Goal: Browse casually

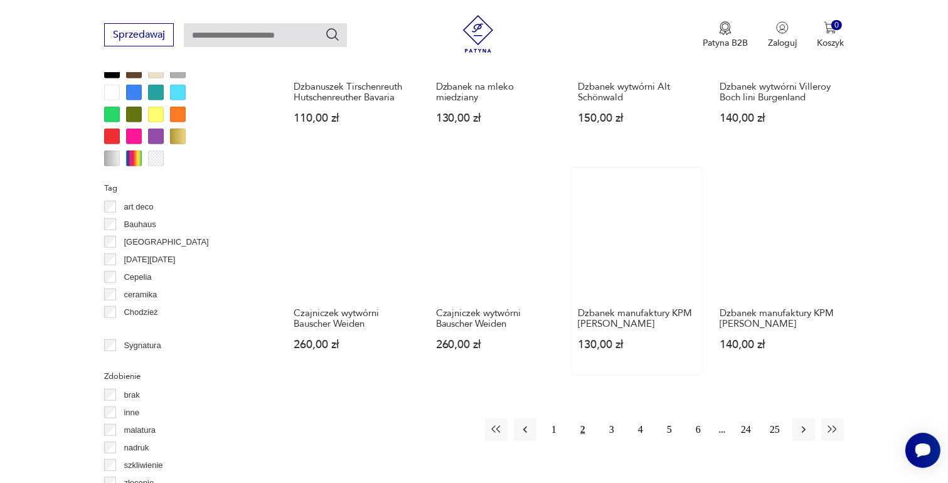
scroll to position [1148, 0]
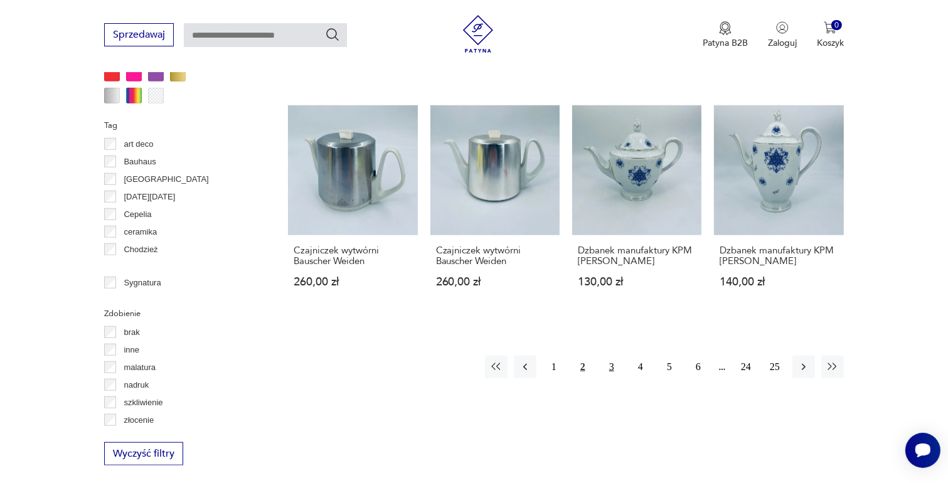
click at [610, 365] on button "3" at bounding box center [612, 367] width 23 height 23
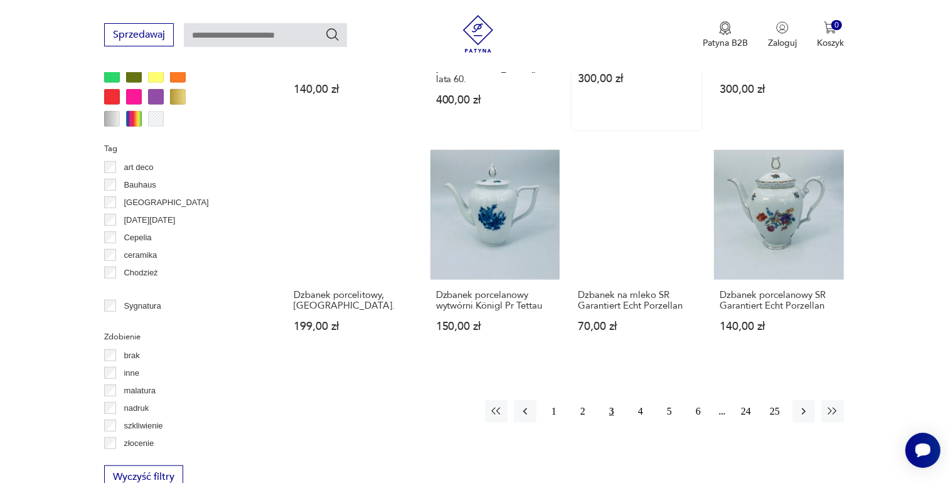
scroll to position [1148, 0]
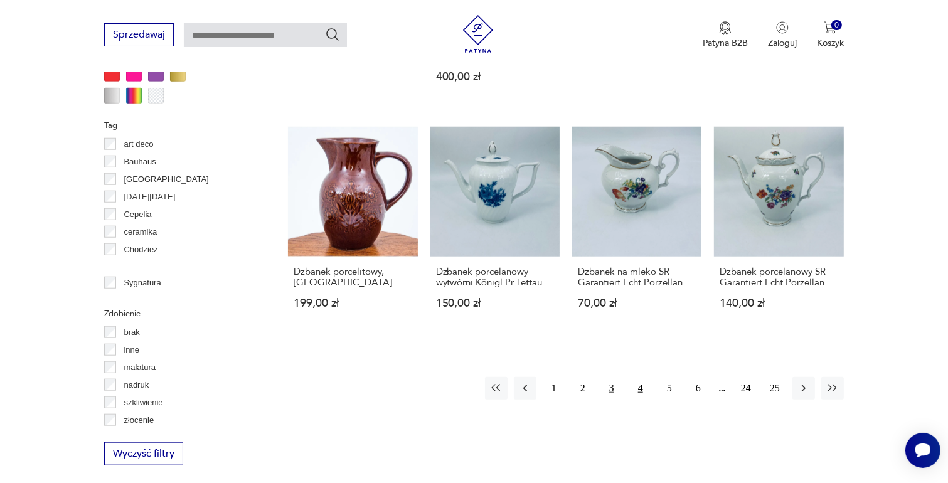
click at [640, 378] on button "4" at bounding box center [640, 388] width 23 height 23
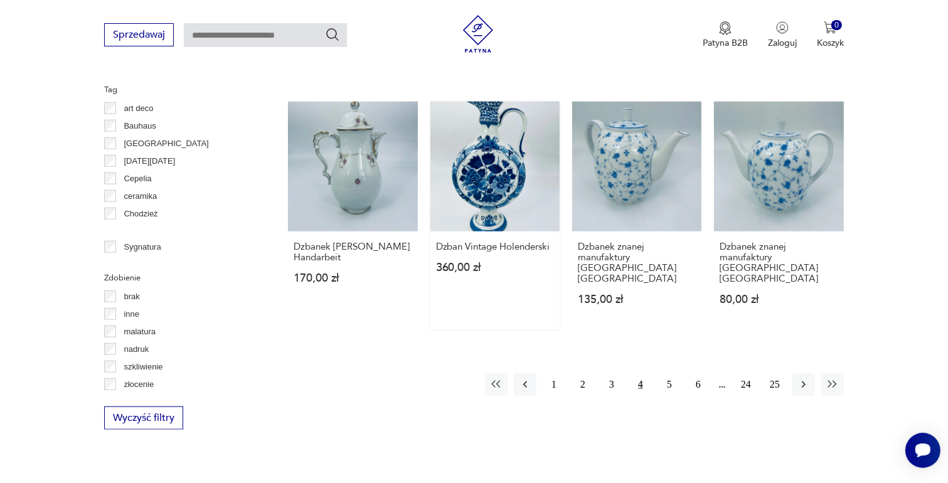
scroll to position [1211, 0]
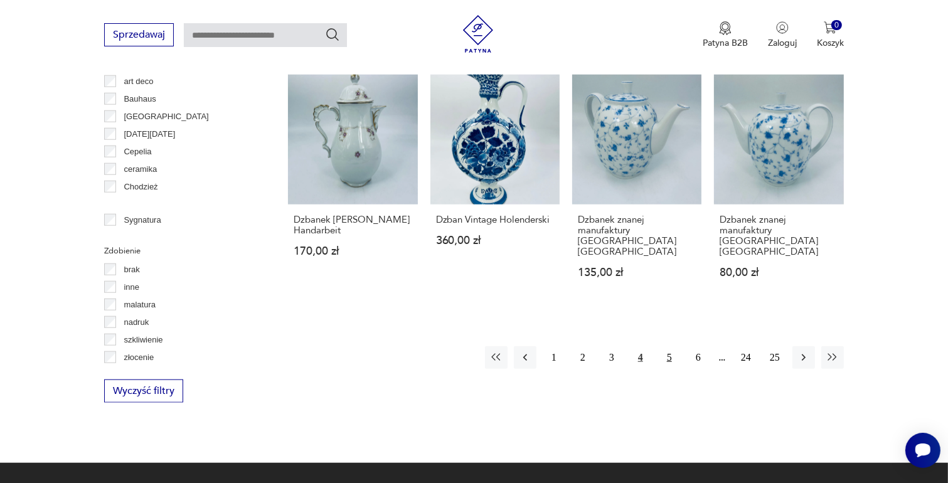
click at [670, 346] on button "5" at bounding box center [669, 357] width 23 height 23
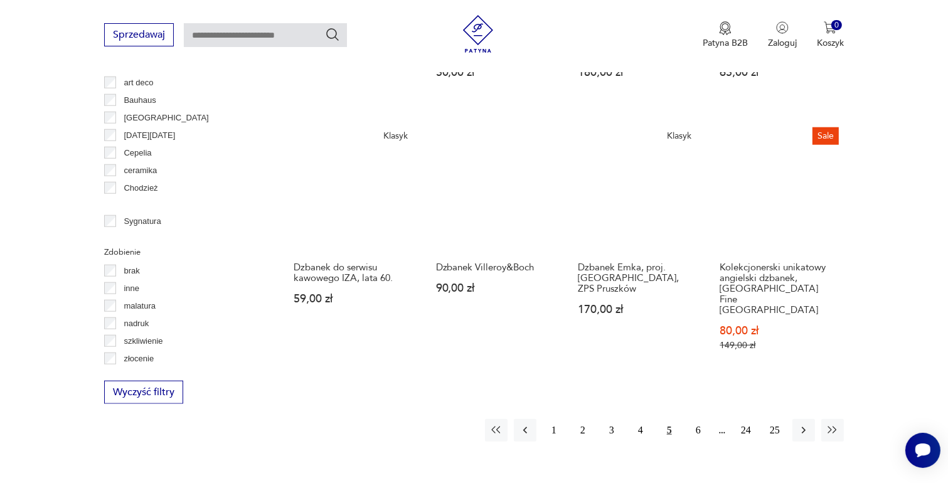
scroll to position [1211, 0]
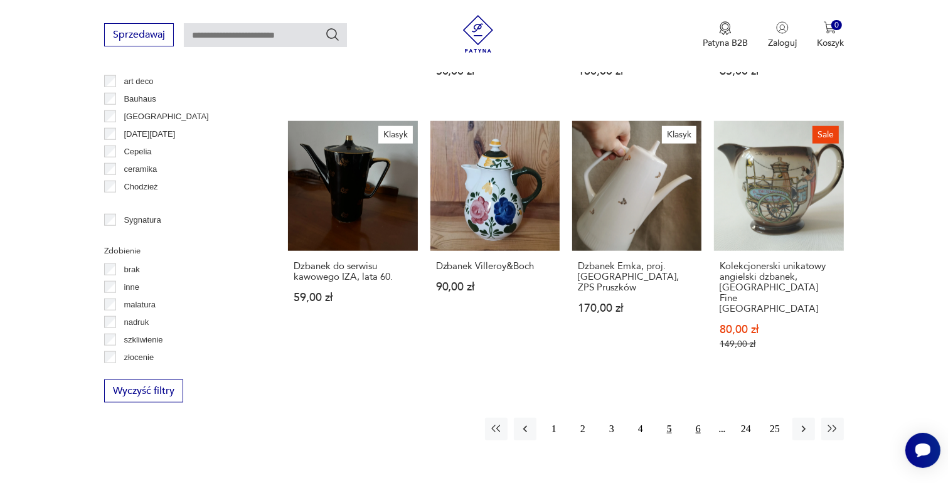
click at [697, 418] on button "6" at bounding box center [698, 429] width 23 height 23
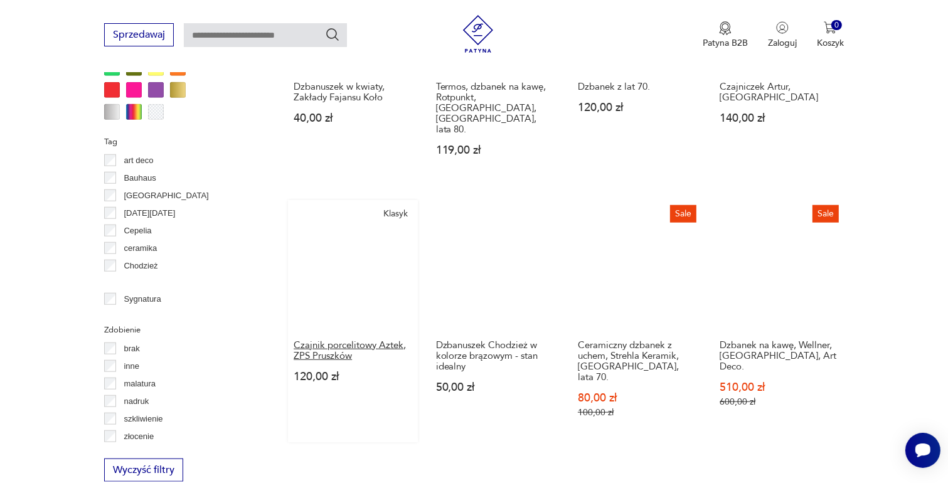
scroll to position [1211, 0]
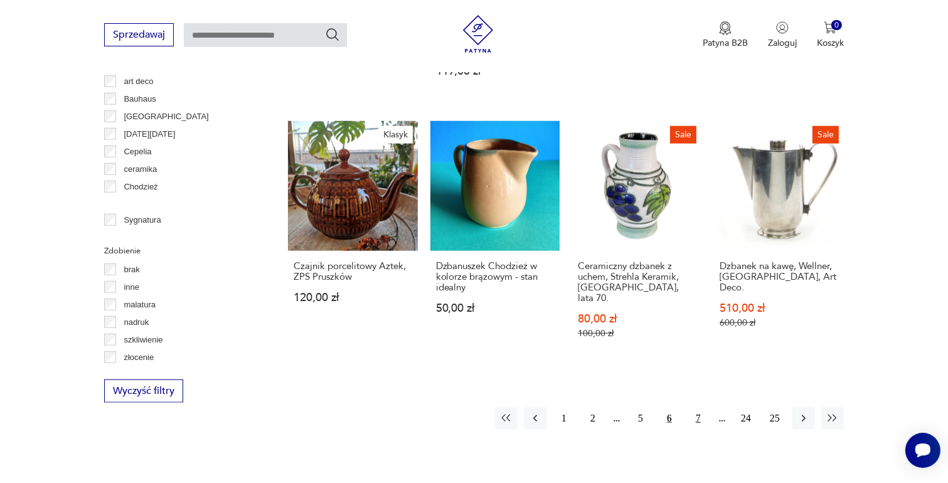
click at [697, 407] on button "7" at bounding box center [698, 418] width 23 height 23
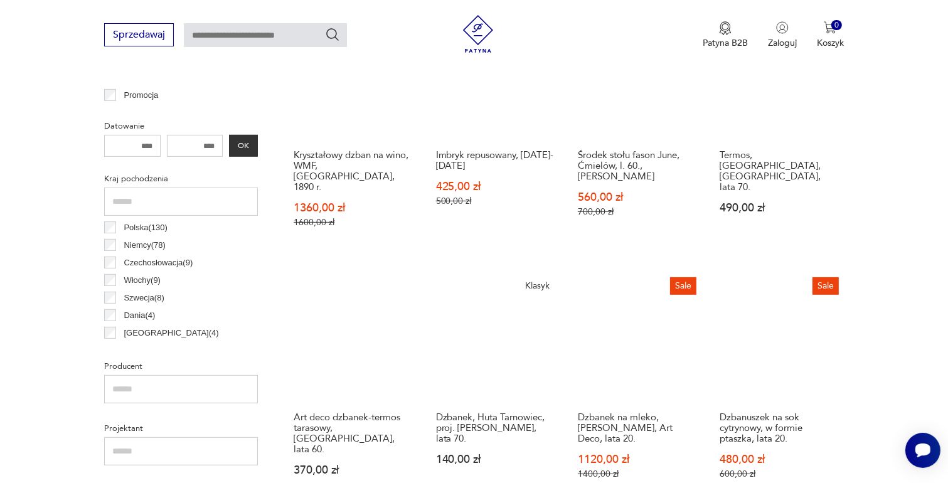
scroll to position [584, 0]
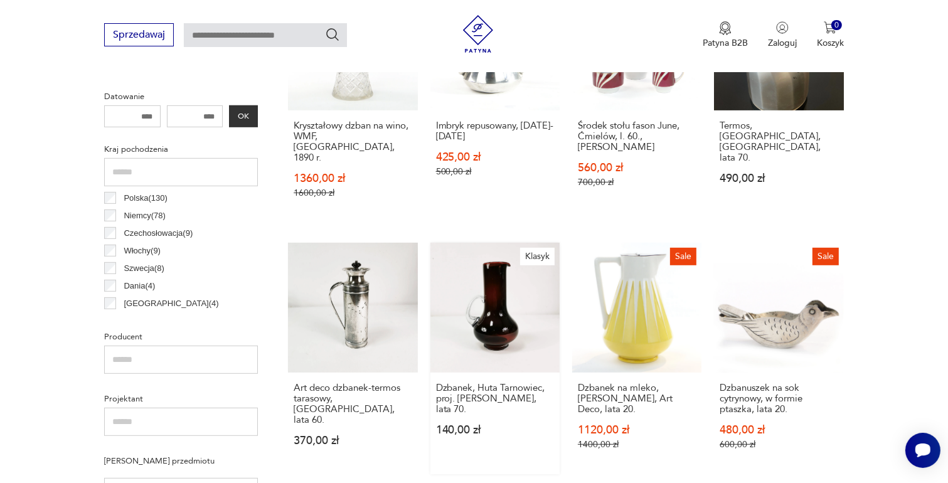
click at [502, 297] on link "Klasyk Dzbanek, Huta Tarnowiec, proj. [PERSON_NAME], lata 70. 140,00 zł" at bounding box center [494, 358] width 129 height 231
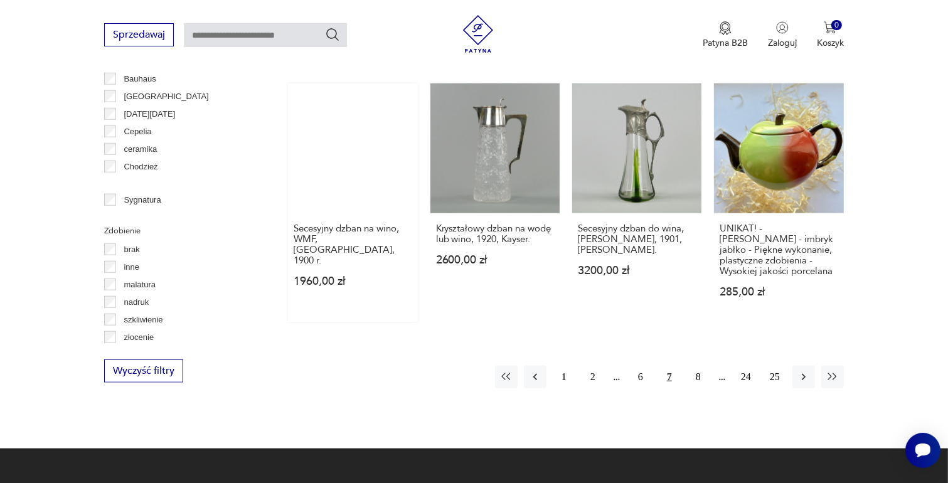
scroll to position [1273, 0]
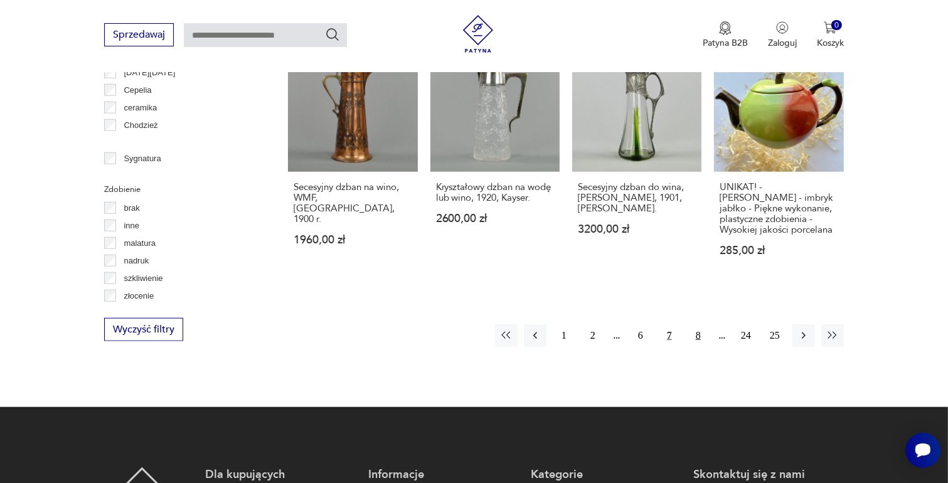
click at [698, 324] on button "8" at bounding box center [698, 335] width 23 height 23
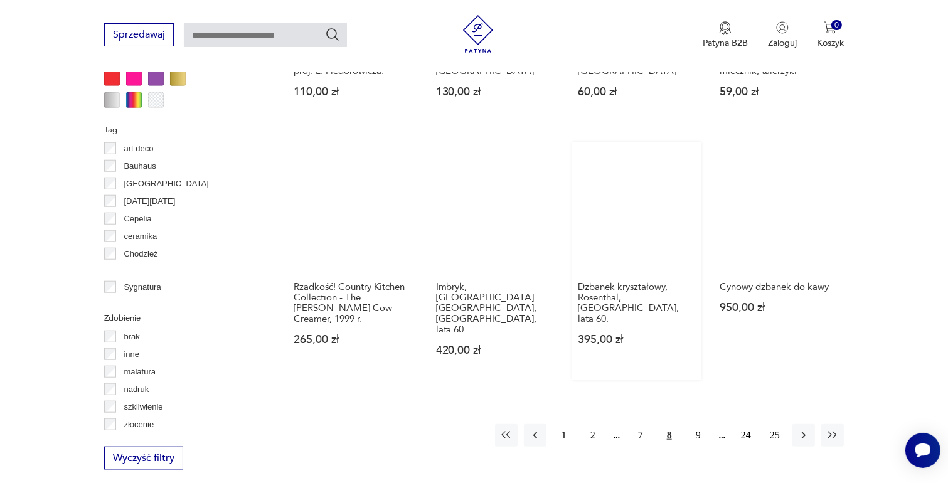
scroll to position [1211, 0]
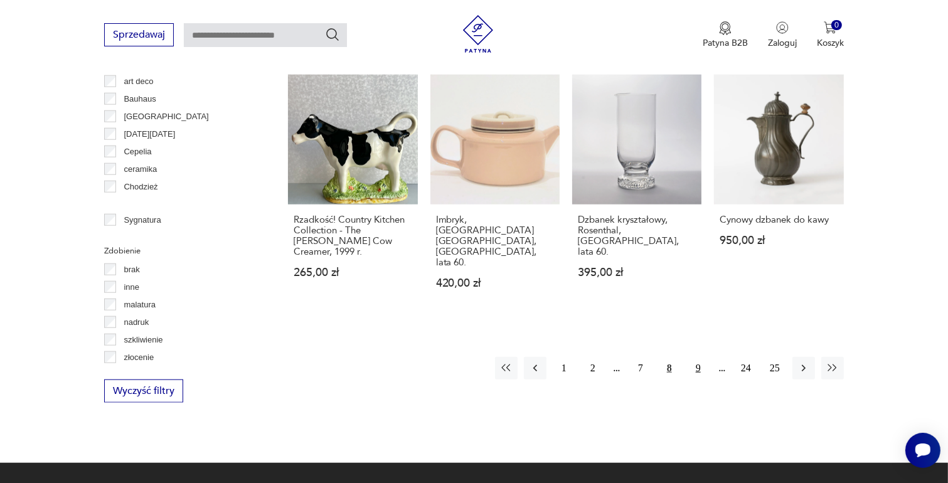
click at [702, 357] on button "9" at bounding box center [698, 368] width 23 height 23
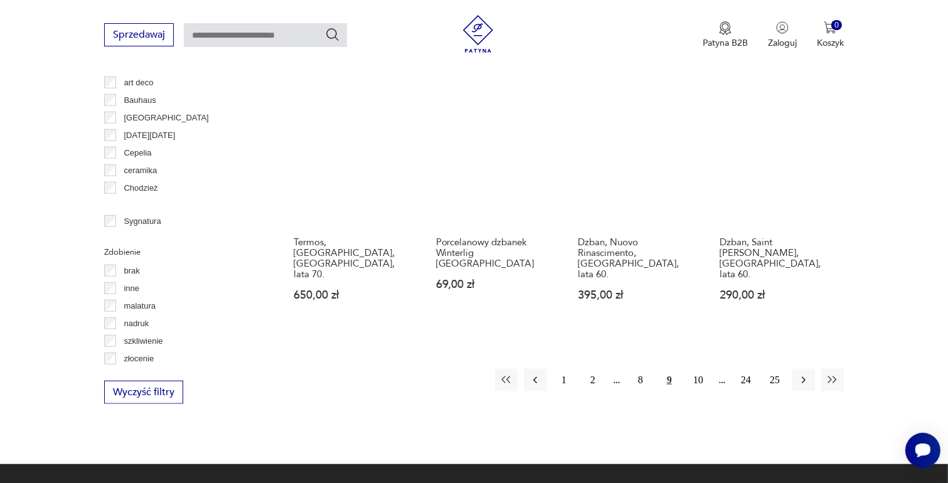
scroll to position [1211, 0]
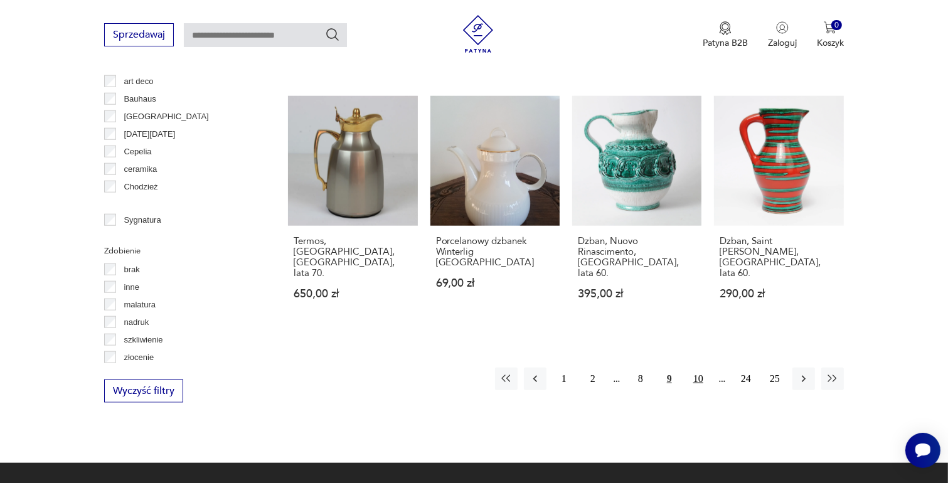
click at [700, 368] on button "10" at bounding box center [698, 379] width 23 height 23
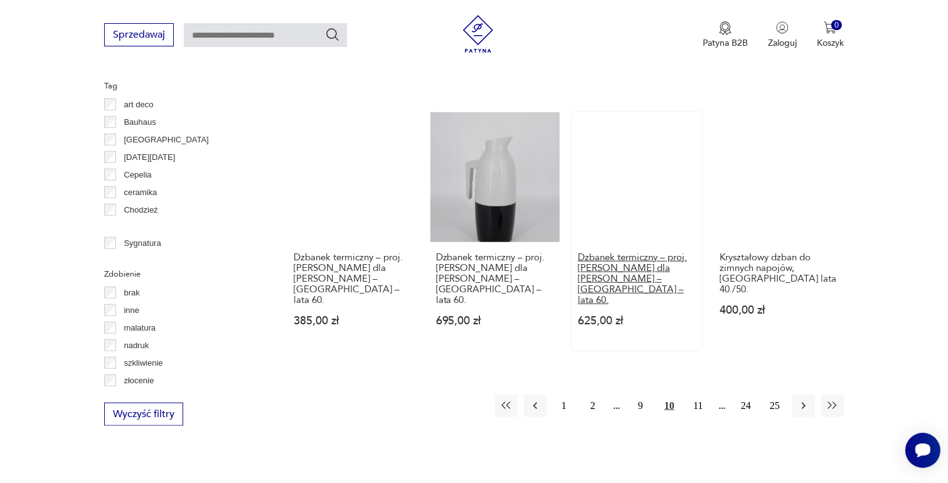
scroll to position [1211, 0]
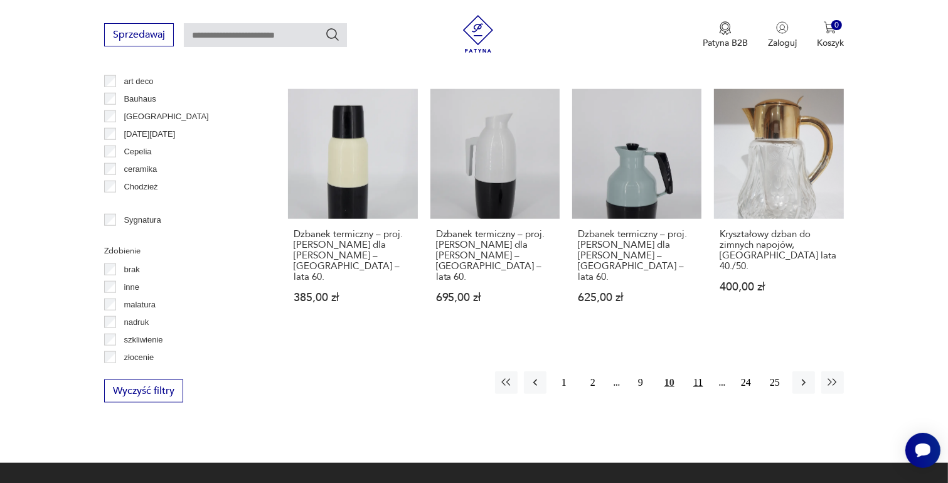
click at [698, 371] on button "11" at bounding box center [698, 382] width 23 height 23
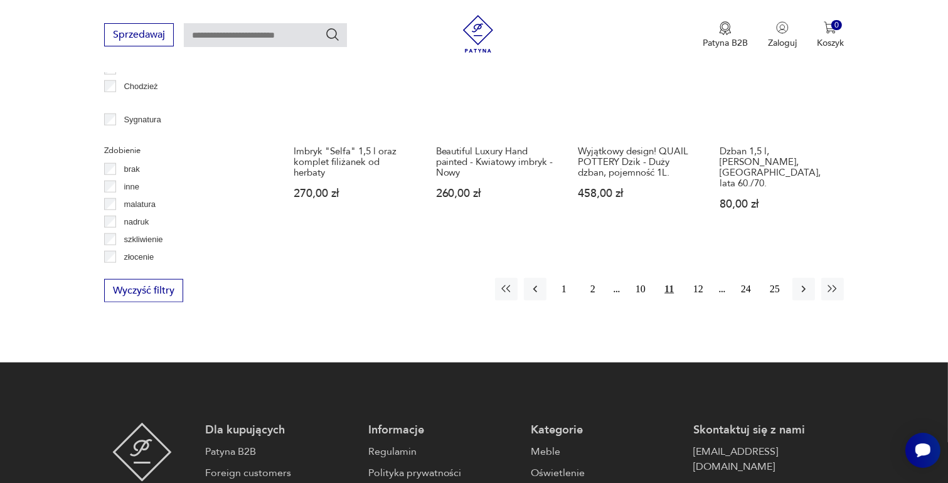
scroll to position [1337, 0]
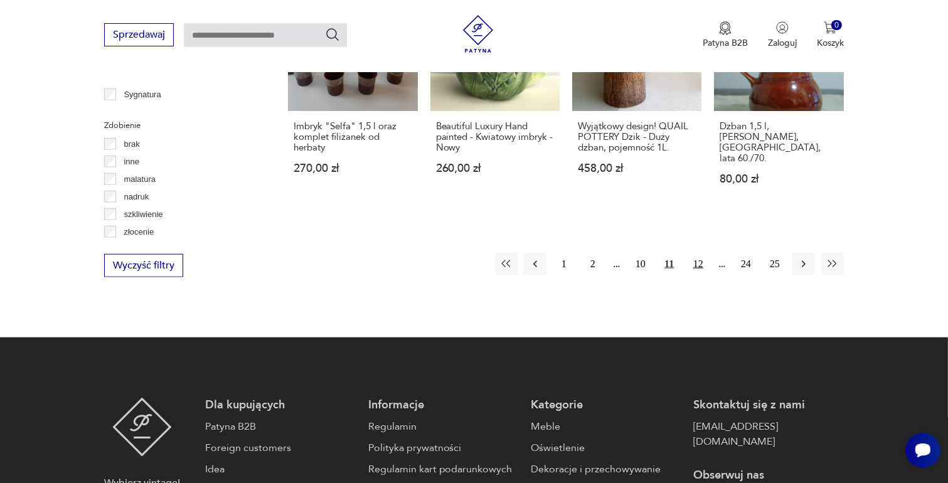
click at [700, 253] on button "12" at bounding box center [698, 264] width 23 height 23
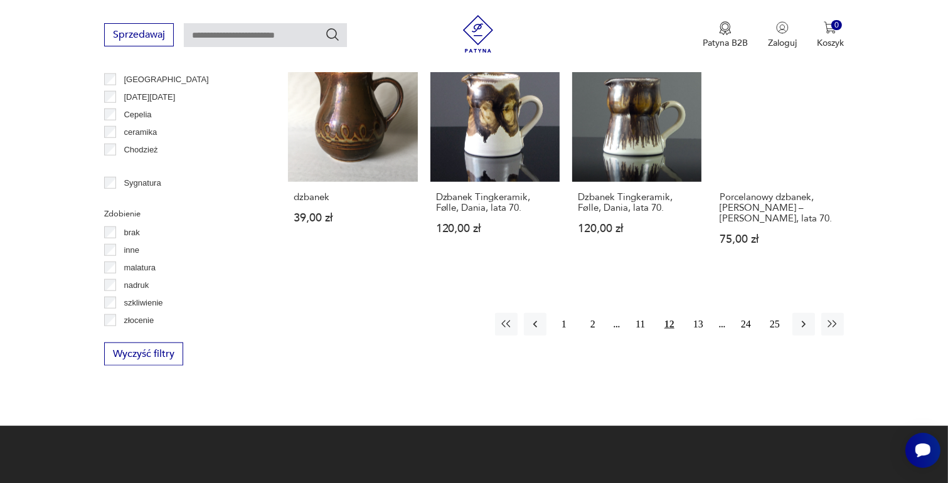
scroll to position [1274, 0]
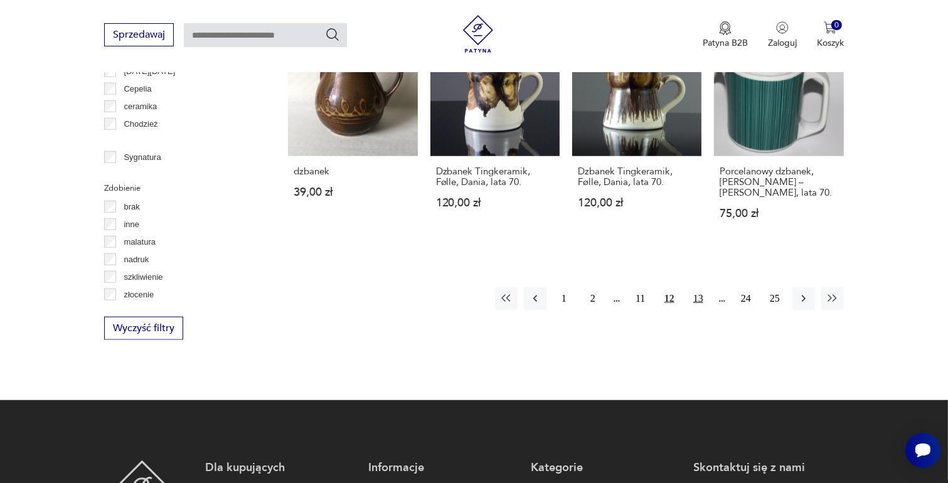
click at [698, 287] on button "13" at bounding box center [698, 298] width 23 height 23
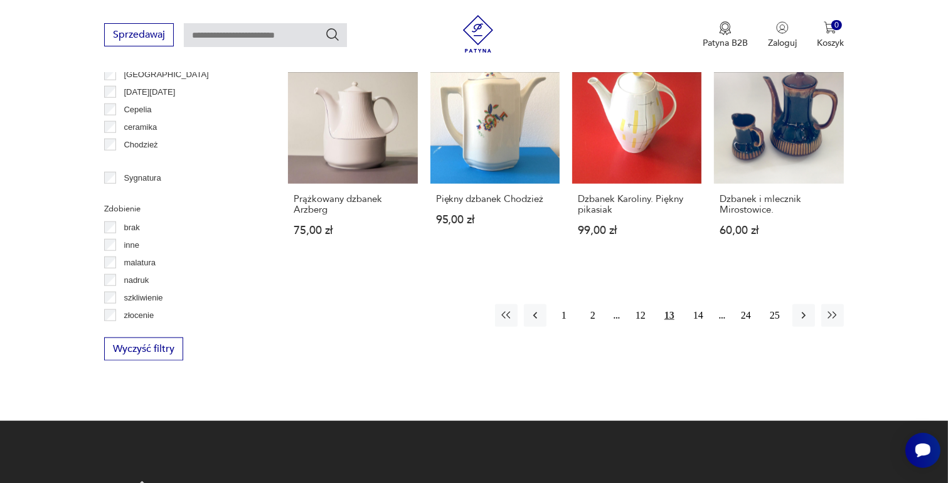
scroll to position [1274, 0]
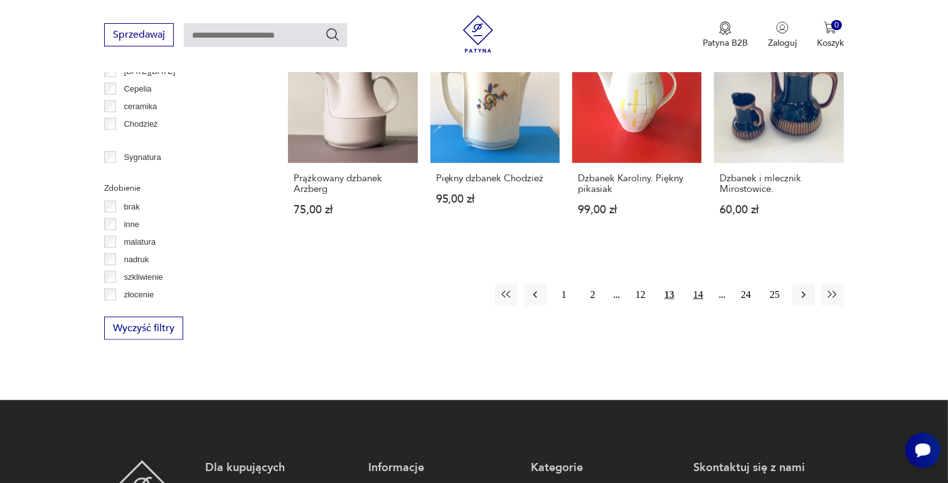
click at [698, 284] on button "14" at bounding box center [698, 295] width 23 height 23
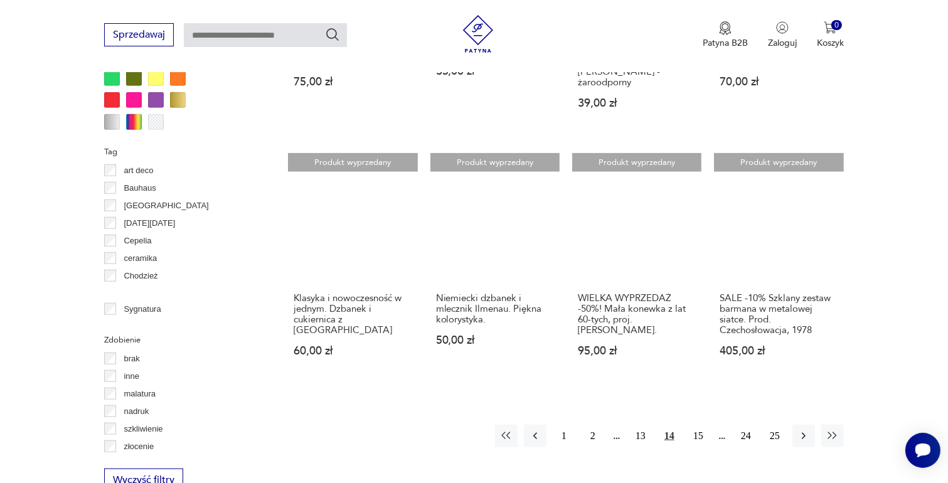
scroll to position [1148, 0]
